Goal: Use online tool/utility: Utilize a website feature to perform a specific function

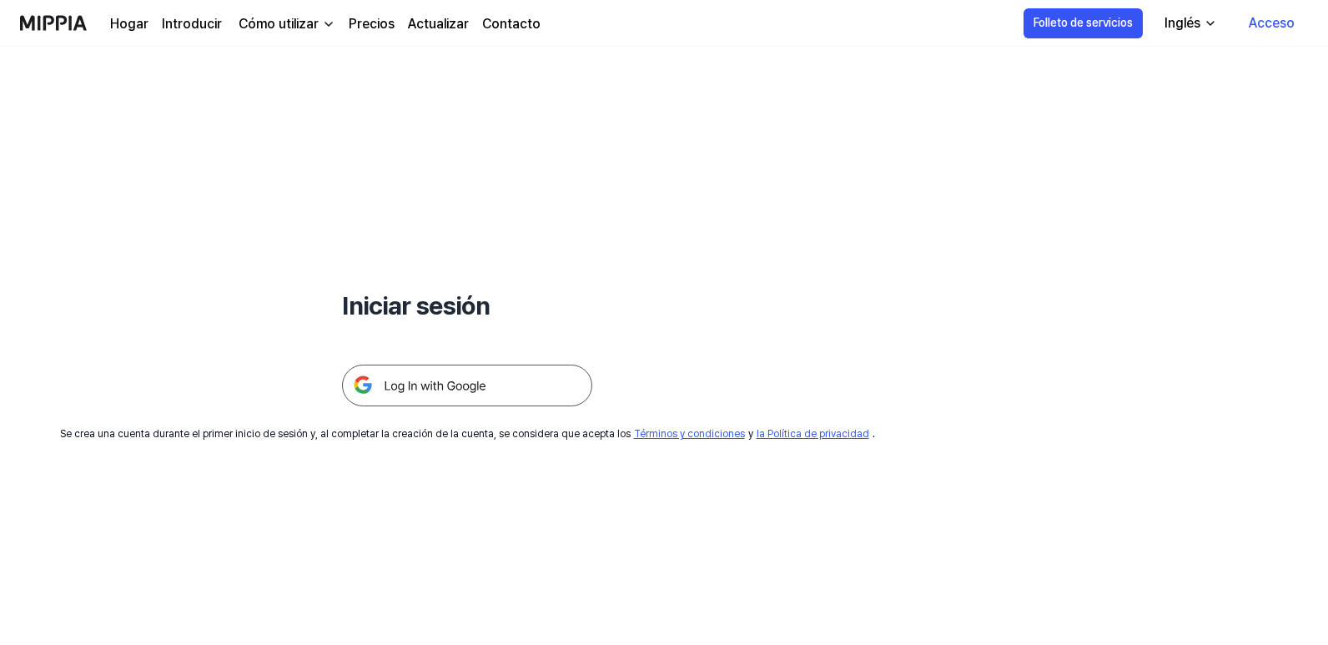
click at [465, 381] on img at bounding box center [467, 386] width 250 height 42
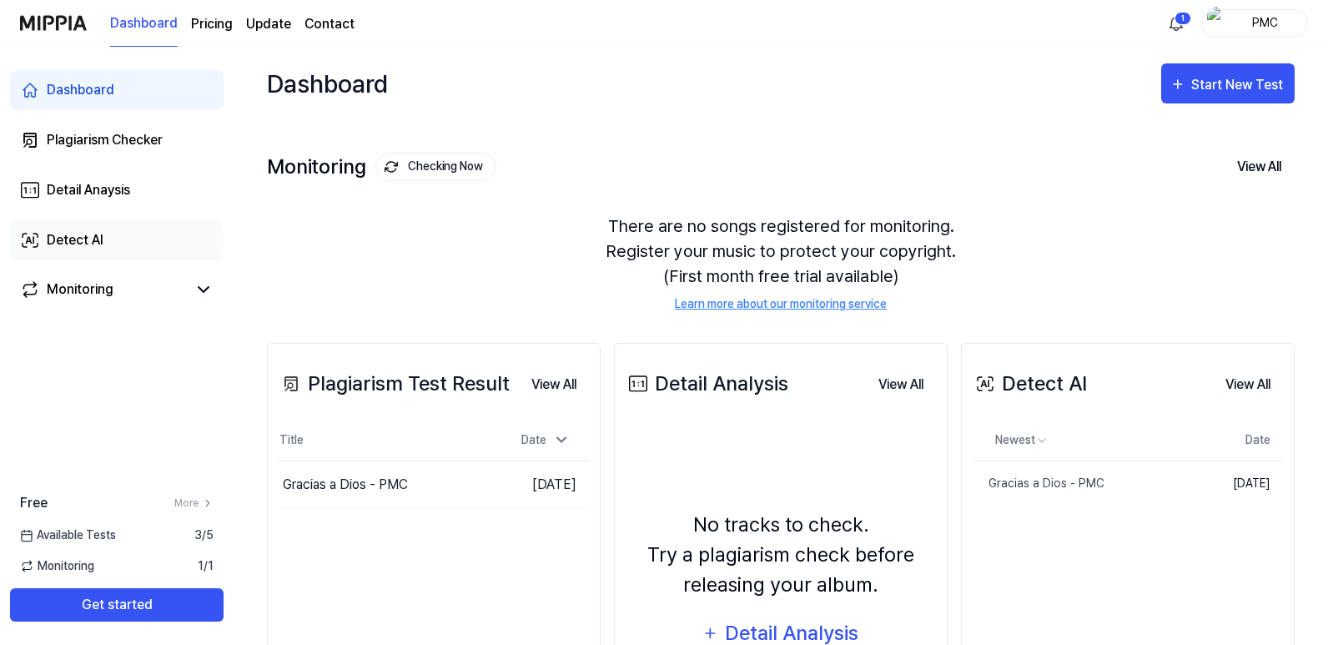
click at [78, 234] on div "Detect AI" at bounding box center [75, 240] width 57 height 20
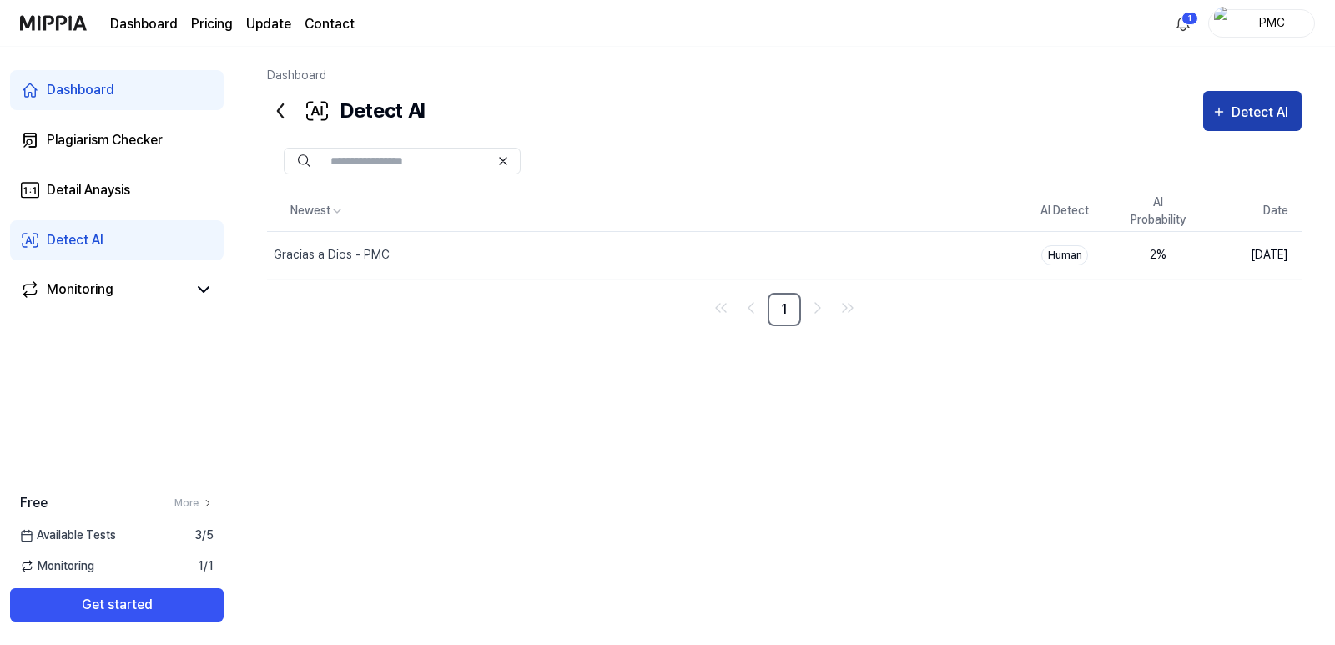
click at [1244, 115] on div "Detect AI" at bounding box center [1262, 113] width 62 height 22
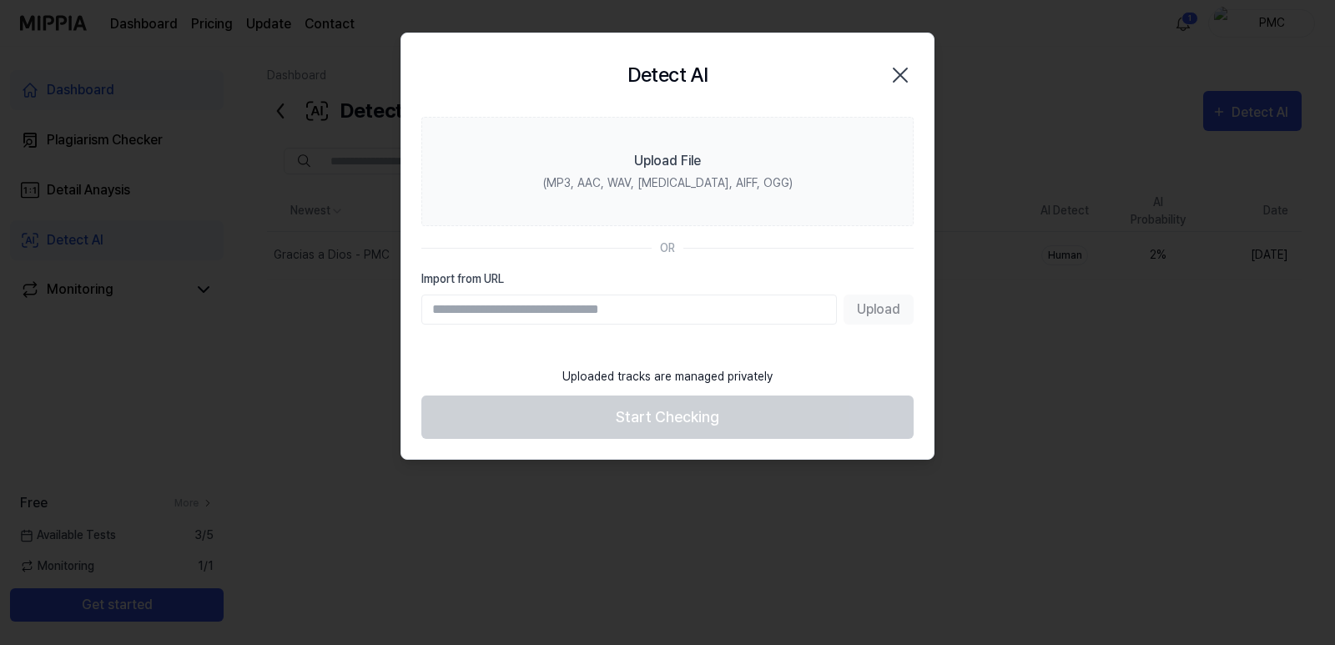
click at [549, 313] on input "Import from URL" at bounding box center [628, 309] width 415 height 30
type input "**********"
click at [883, 309] on button "Upload" at bounding box center [878, 309] width 70 height 30
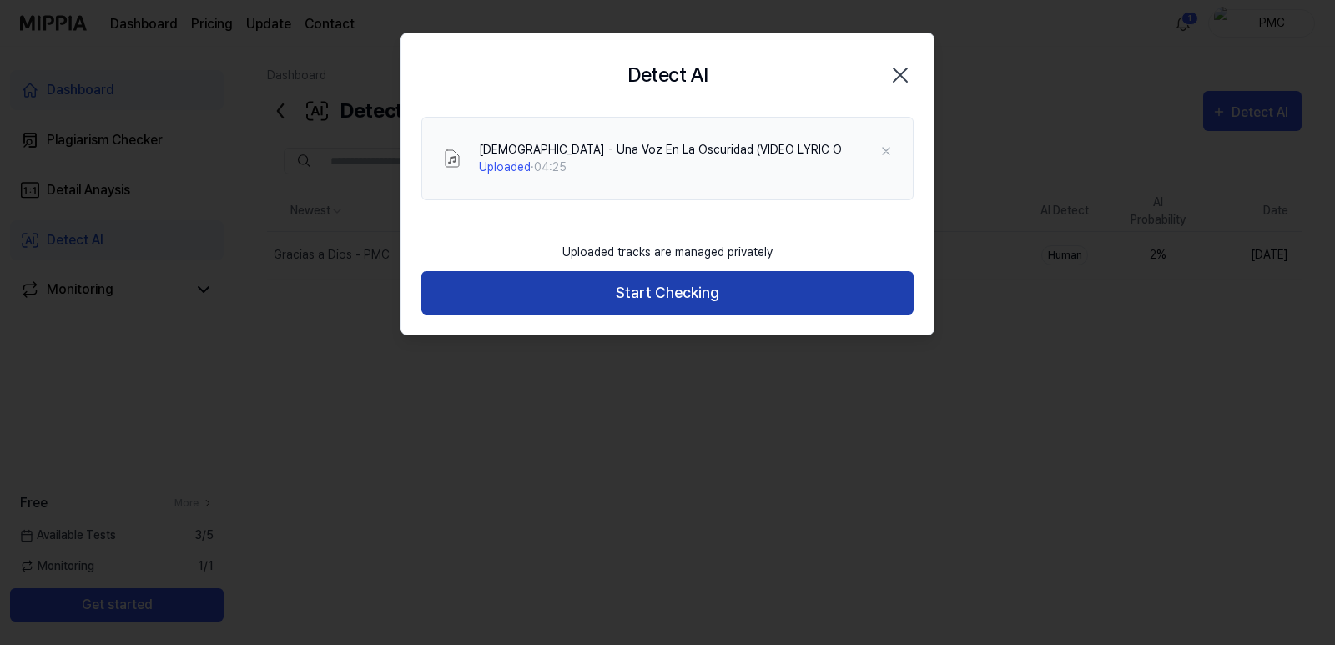
click at [670, 302] on button "Start Checking" at bounding box center [667, 293] width 492 height 44
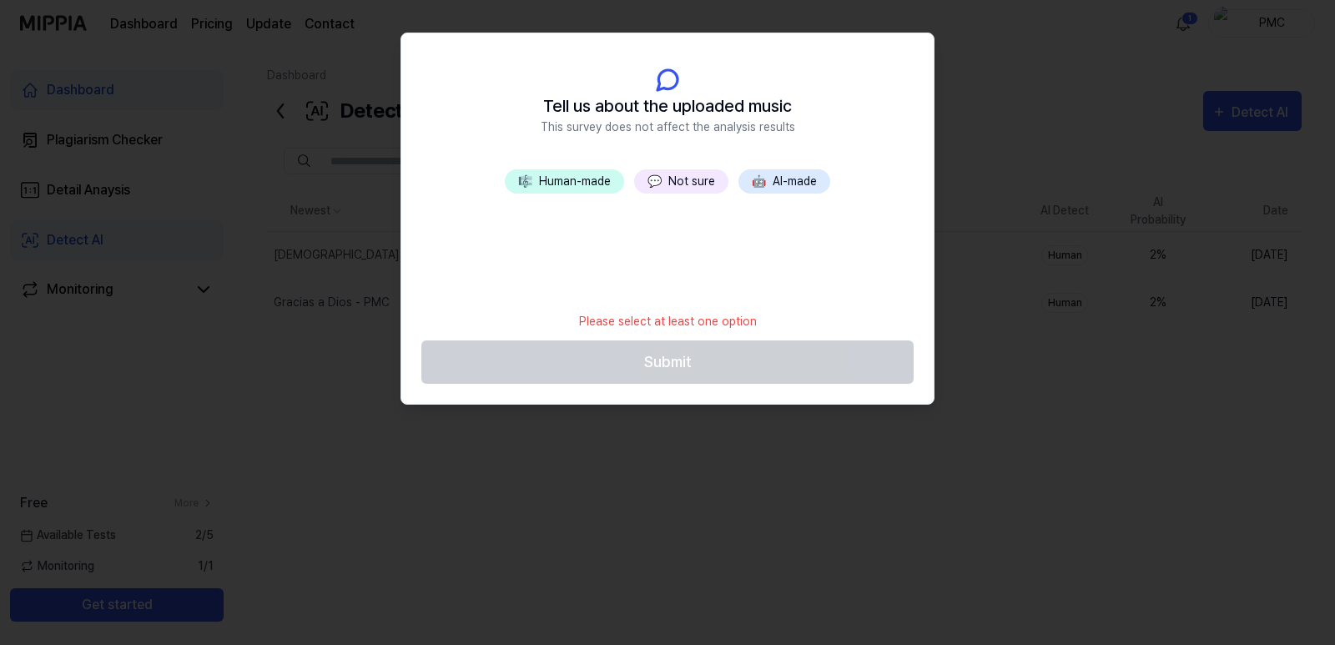
click at [564, 181] on button "🎼 Human-made" at bounding box center [564, 181] width 119 height 24
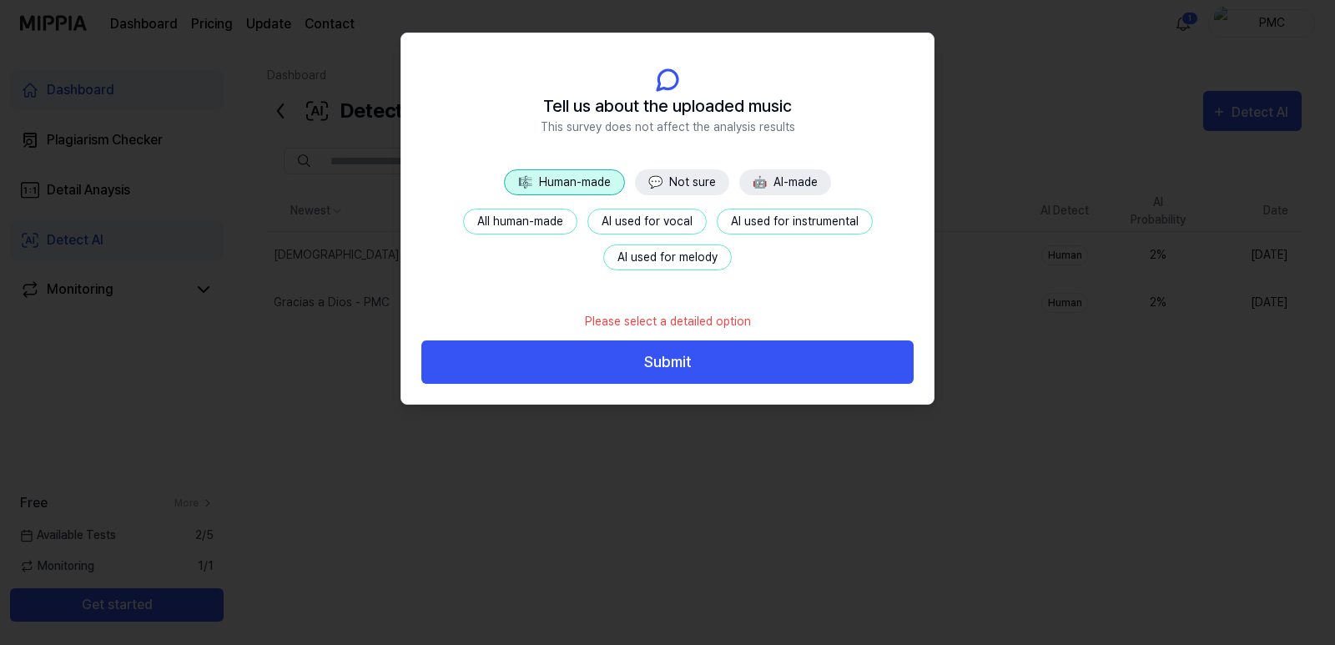
click at [980, 455] on div at bounding box center [667, 322] width 1335 height 645
click at [316, 452] on div at bounding box center [667, 322] width 1335 height 645
click at [701, 182] on button "💬 Not sure" at bounding box center [682, 182] width 94 height 26
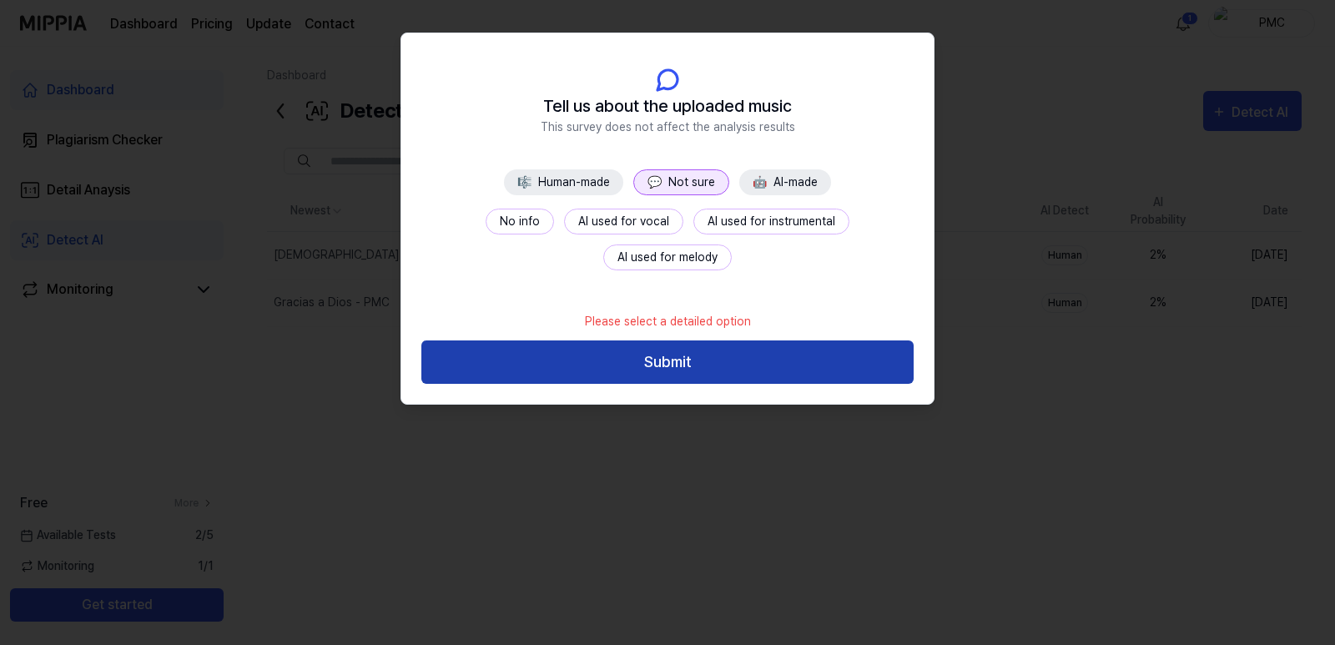
click at [710, 370] on button "Submit" at bounding box center [667, 362] width 492 height 44
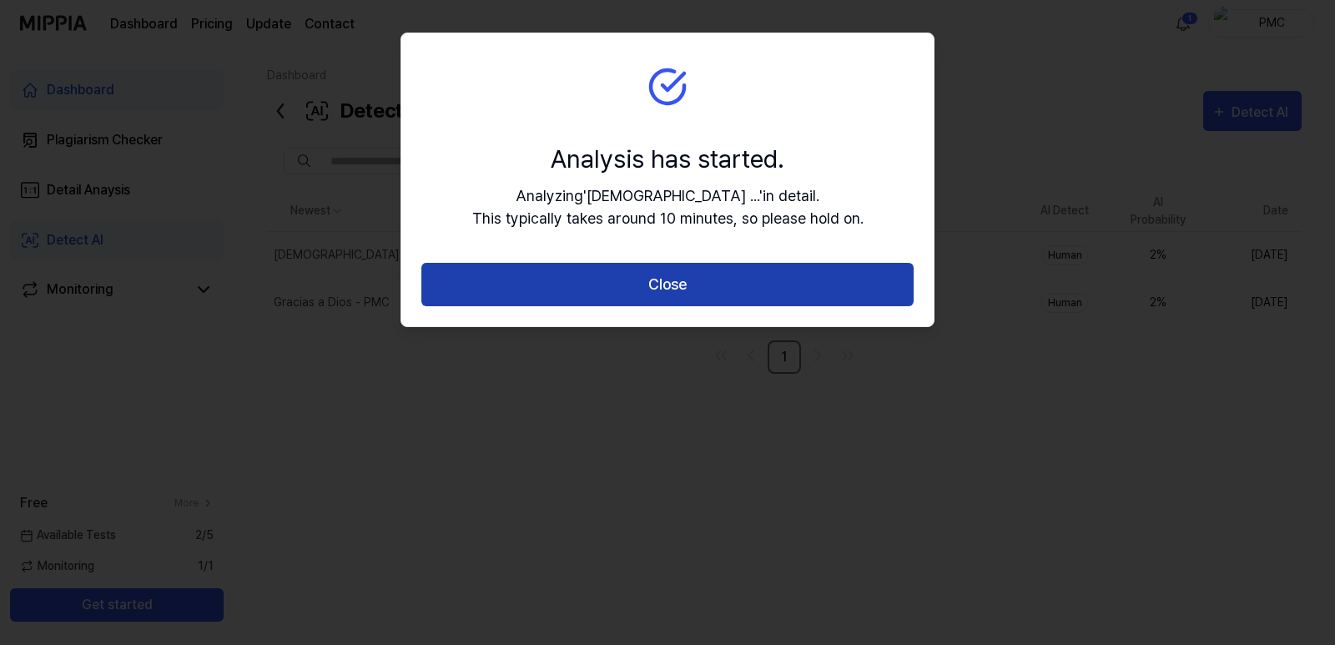
click at [675, 287] on button "Close" at bounding box center [667, 285] width 492 height 44
